Goal: Task Accomplishment & Management: Manage account settings

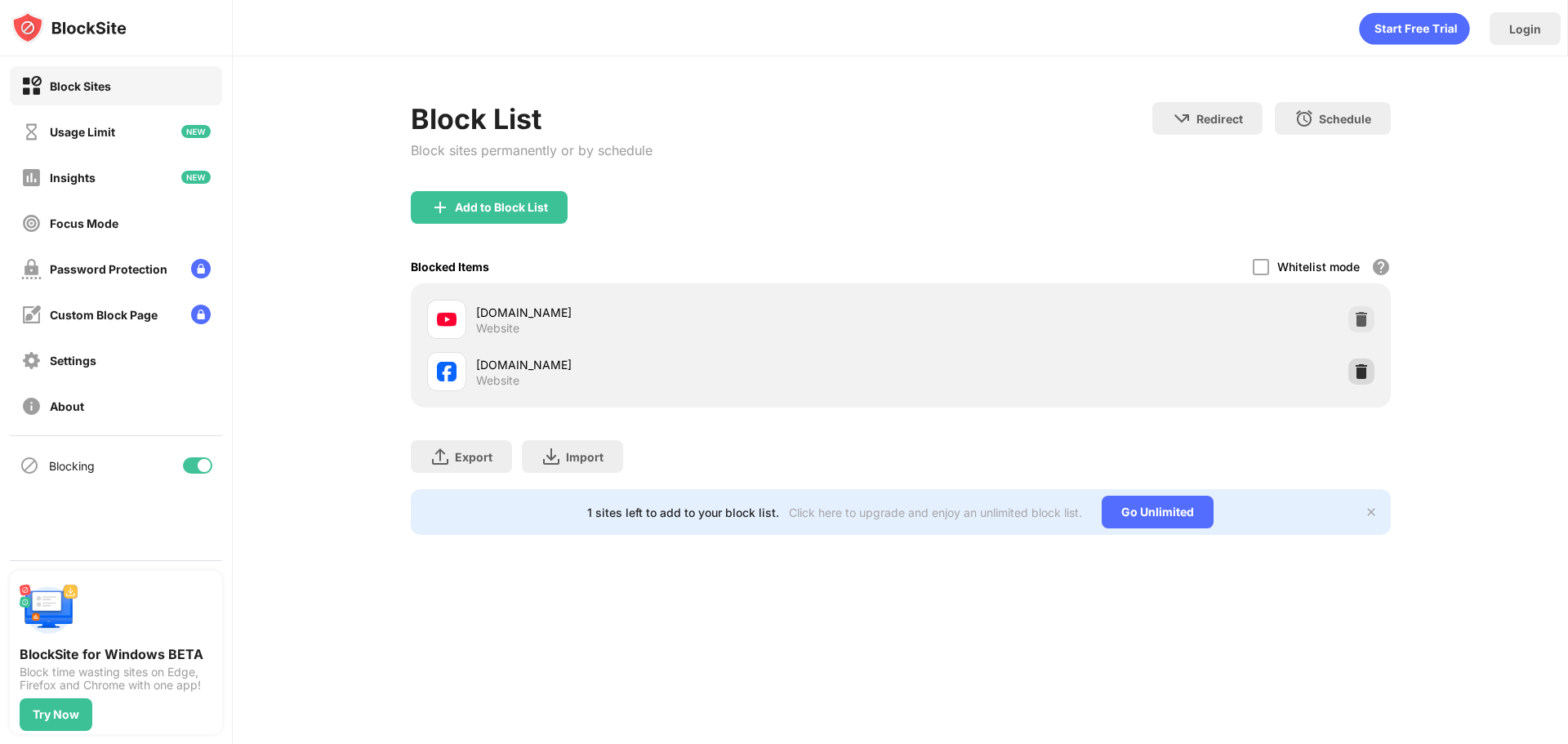
click at [1367, 373] on img at bounding box center [1361, 371] width 17 height 17
